Goal: Information Seeking & Learning: Learn about a topic

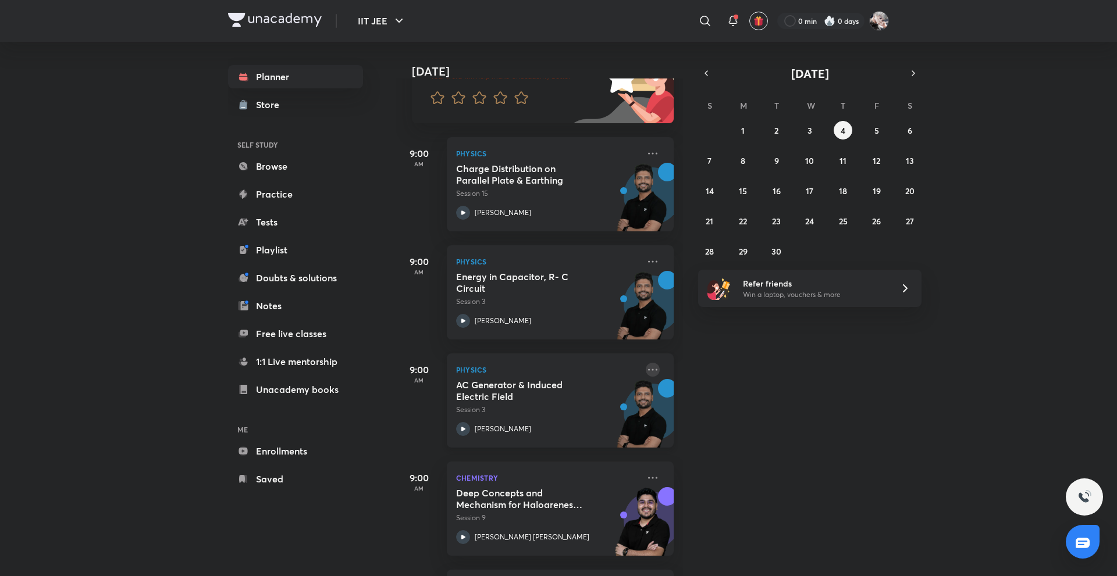
click at [648, 369] on icon at bounding box center [652, 370] width 9 height 2
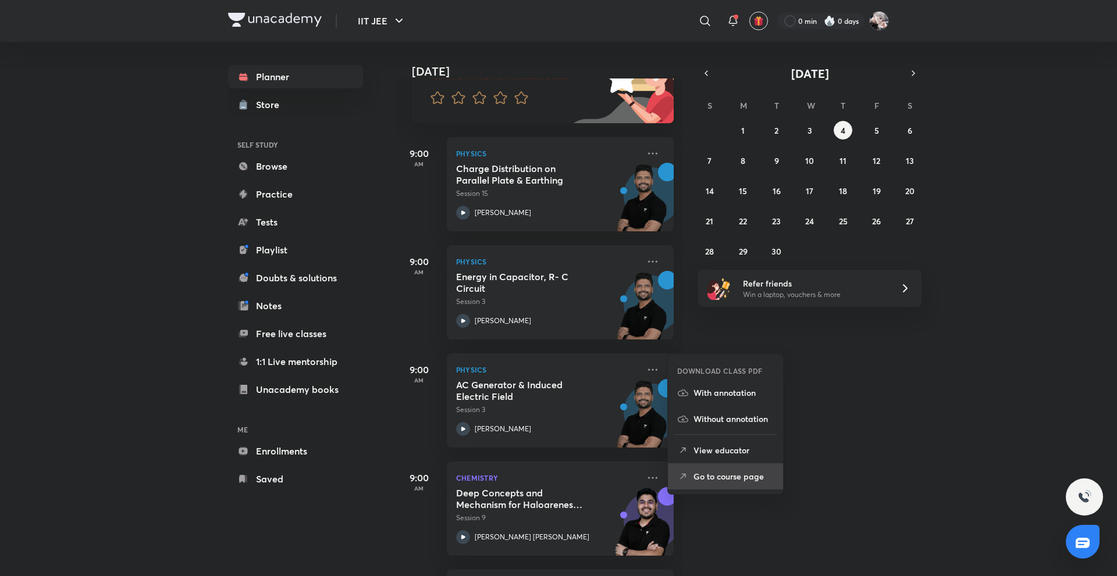
click at [709, 473] on p "Go to course page" at bounding box center [733, 477] width 80 height 12
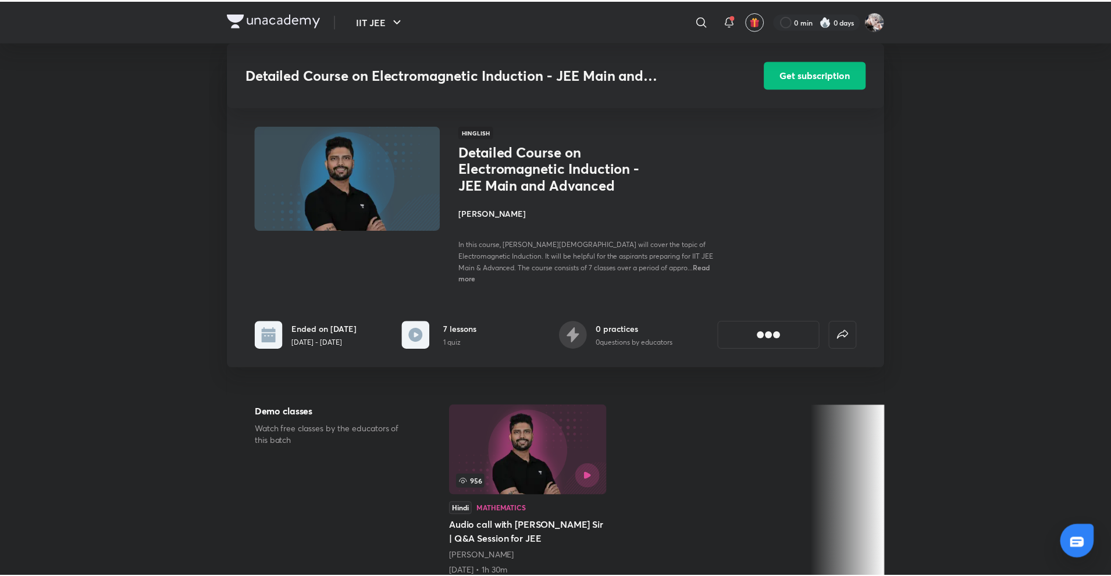
scroll to position [349, 0]
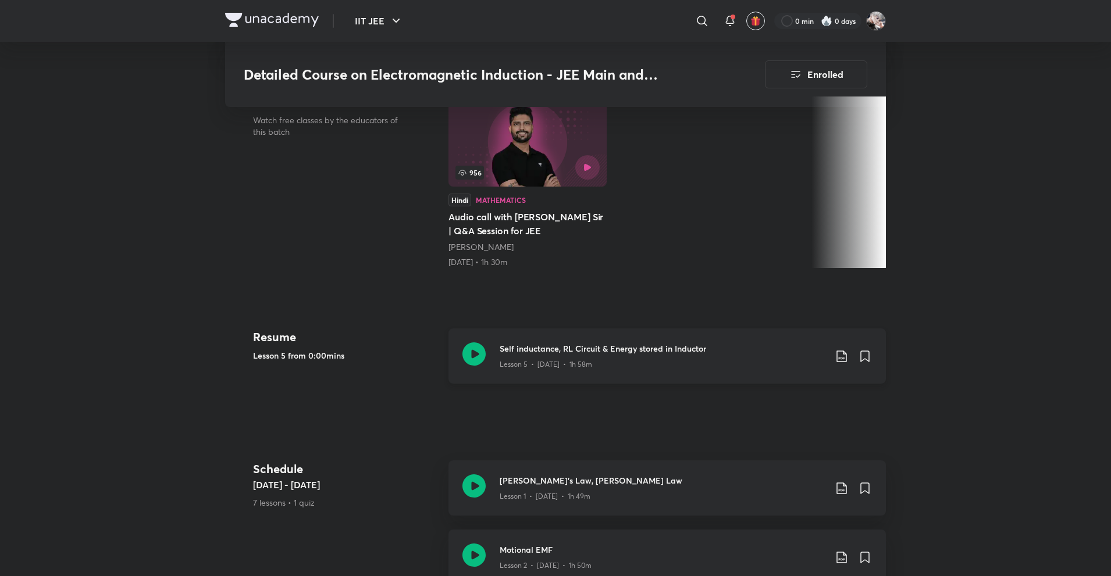
click at [560, 329] on div "Self inductance, RL Circuit & Energy stored in Inductor Lesson 5 • [DATE] • 1h …" at bounding box center [666, 356] width 437 height 55
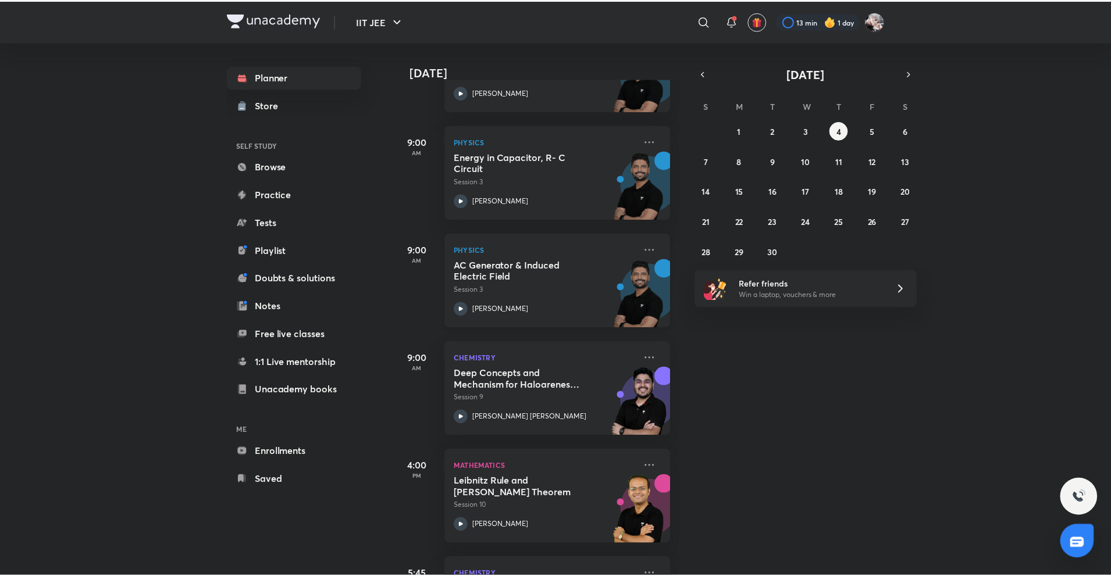
scroll to position [330, 0]
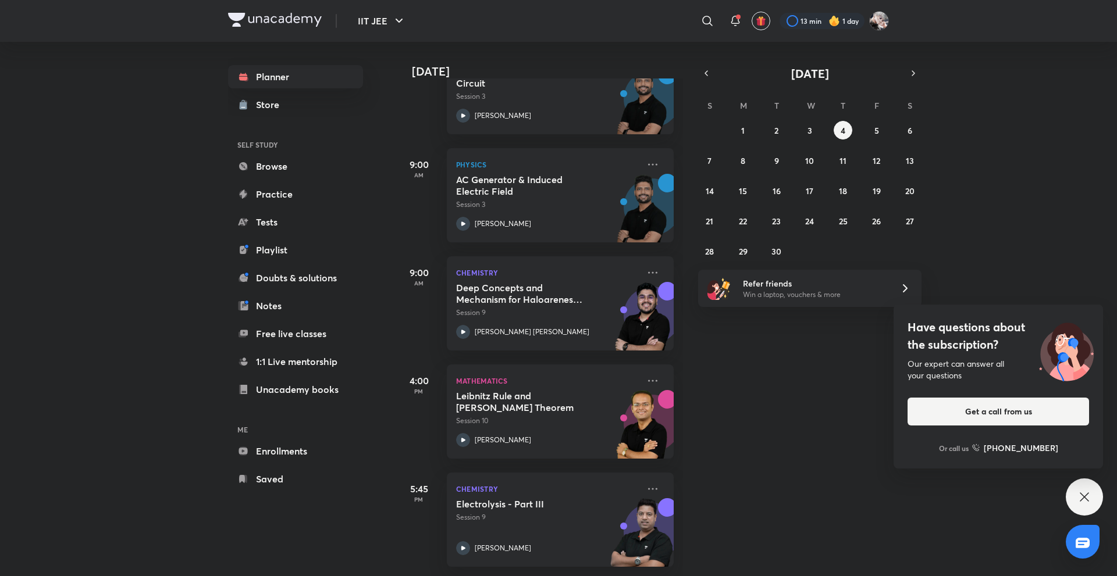
click at [820, 427] on div "Today Good morning, Navin You have 6 events today Give us your feedback on lear…" at bounding box center [755, 309] width 719 height 535
click at [646, 266] on icon at bounding box center [653, 273] width 14 height 14
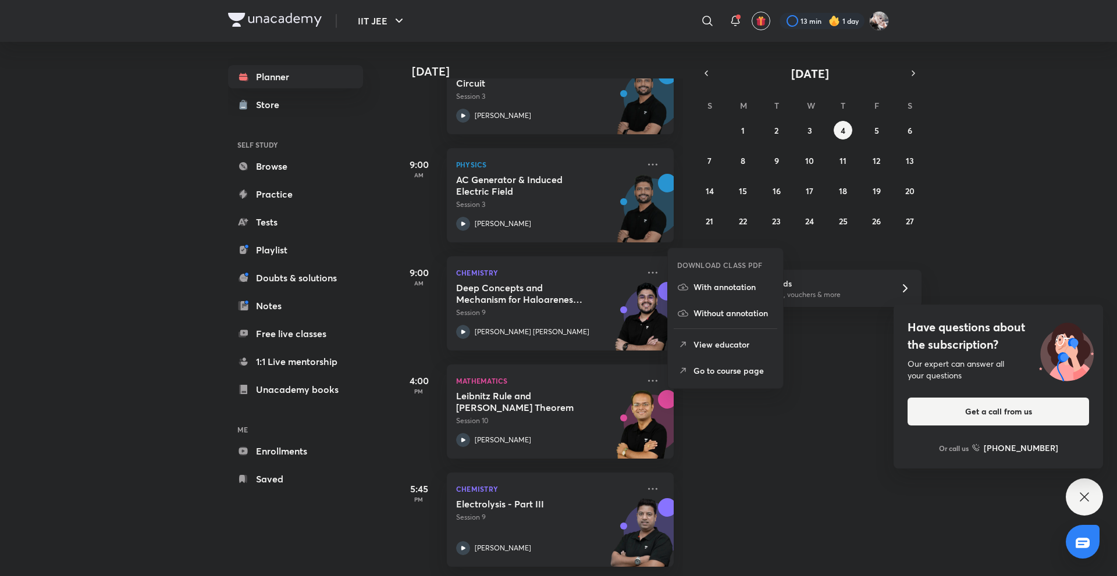
click at [717, 368] on p "Go to course page" at bounding box center [733, 371] width 80 height 12
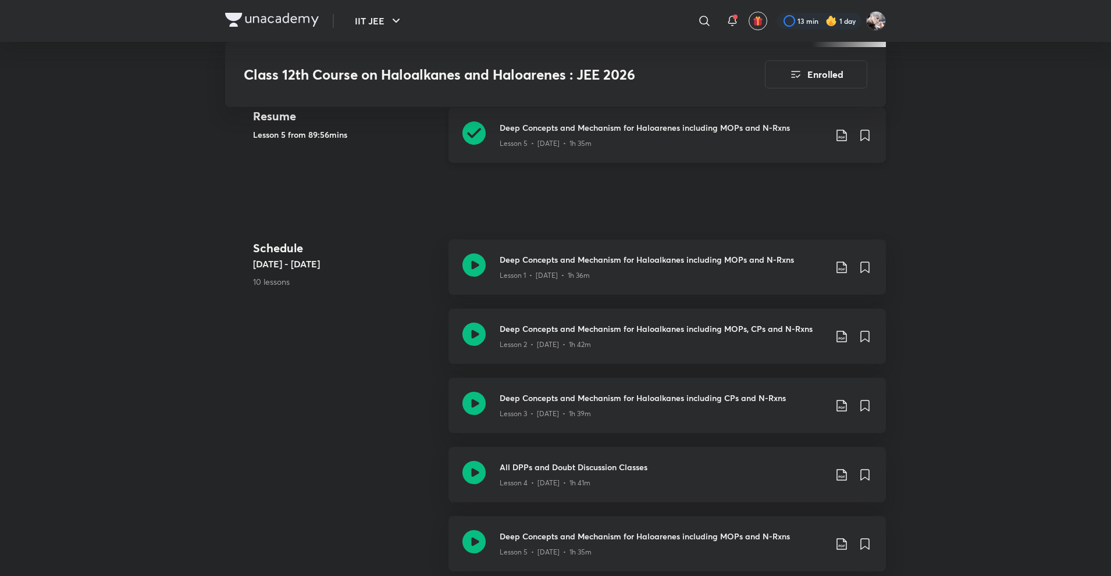
scroll to position [562, 0]
